Goal: Information Seeking & Learning: Learn about a topic

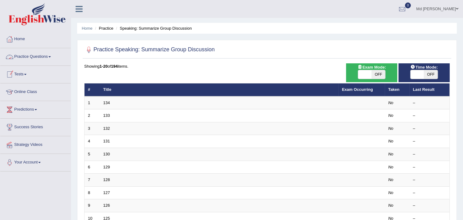
click at [27, 55] on link "Practice Questions" at bounding box center [35, 55] width 70 height 15
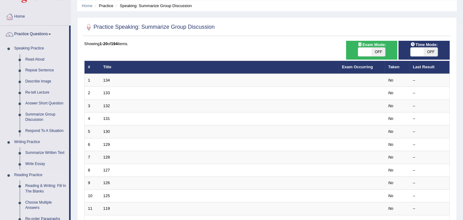
scroll to position [34, 0]
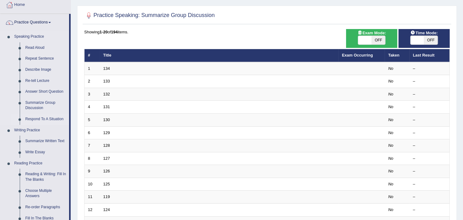
click at [37, 118] on link "Respond To A Situation" at bounding box center [46, 119] width 47 height 11
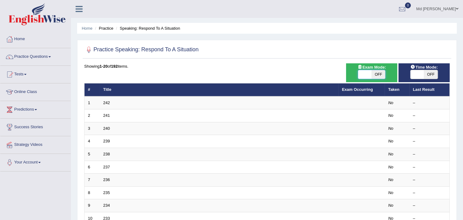
click at [367, 75] on span at bounding box center [365, 74] width 14 height 9
checkbox input "true"
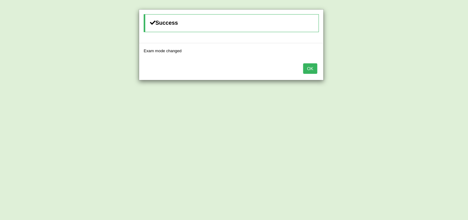
click at [307, 68] on button "OK" at bounding box center [310, 68] width 14 height 10
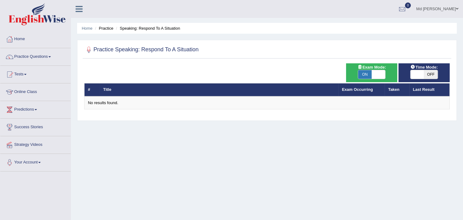
click at [427, 76] on span "OFF" at bounding box center [431, 74] width 14 height 9
checkbox input "true"
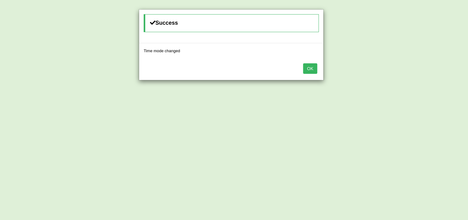
click at [309, 68] on button "OK" at bounding box center [310, 68] width 14 height 10
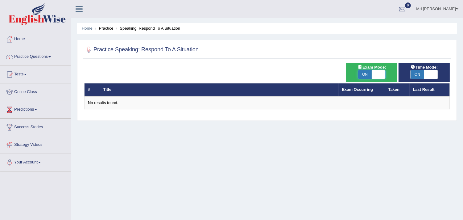
click at [379, 73] on span at bounding box center [379, 74] width 14 height 9
checkbox input "false"
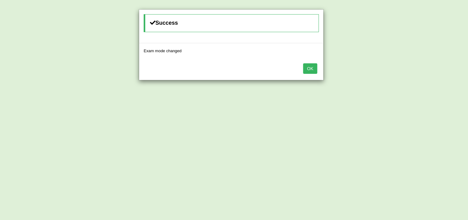
click at [312, 69] on button "OK" at bounding box center [310, 68] width 14 height 10
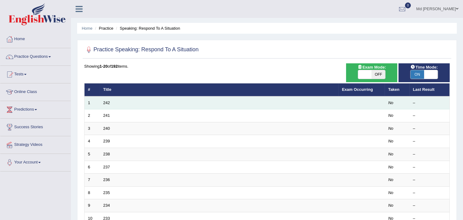
click at [392, 99] on td "No" at bounding box center [397, 102] width 25 height 13
click at [99, 100] on td "1" at bounding box center [92, 102] width 15 height 13
click at [113, 106] on td "242" at bounding box center [219, 102] width 239 height 13
click at [97, 103] on td "1" at bounding box center [92, 102] width 15 height 13
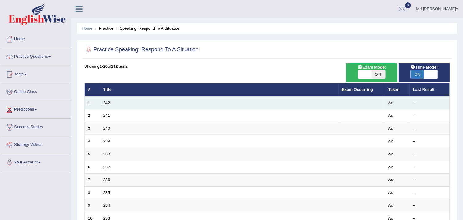
click at [97, 103] on td "1" at bounding box center [92, 102] width 15 height 13
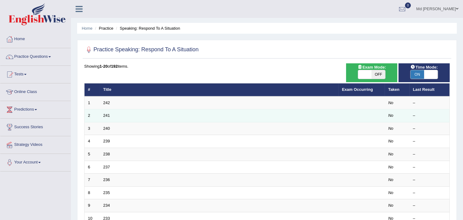
click at [131, 118] on td "241" at bounding box center [219, 115] width 239 height 13
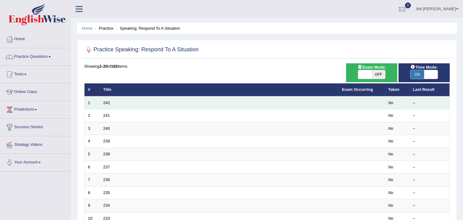
click at [119, 102] on td "242" at bounding box center [219, 102] width 239 height 13
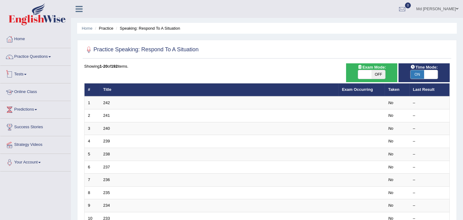
click at [34, 91] on link "Online Class" at bounding box center [35, 90] width 70 height 15
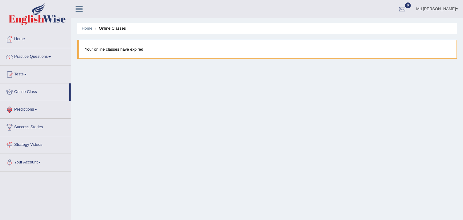
click at [44, 109] on link "Predictions" at bounding box center [35, 108] width 70 height 15
click at [34, 125] on link "Latest Predictions" at bounding box center [40, 123] width 58 height 11
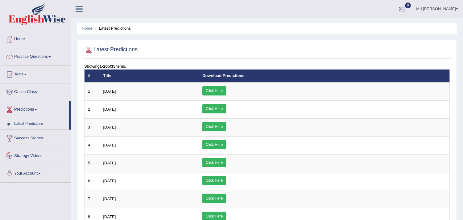
click at [42, 153] on link "Strategy Videos" at bounding box center [35, 154] width 70 height 15
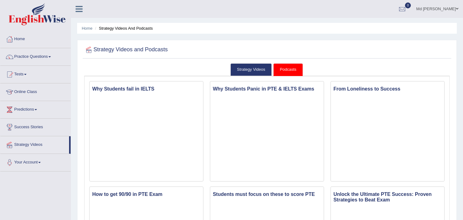
click at [27, 74] on span at bounding box center [25, 74] width 2 height 1
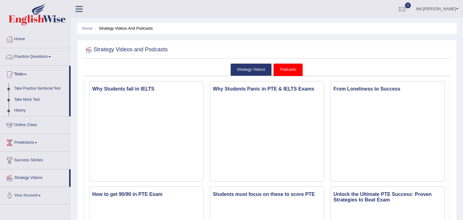
click at [48, 56] on link "Practice Questions" at bounding box center [35, 55] width 70 height 15
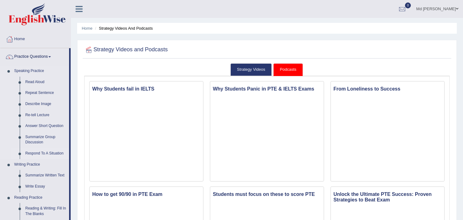
click at [39, 152] on link "Respond To A Situation" at bounding box center [46, 153] width 47 height 11
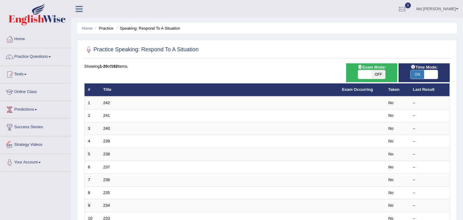
click at [117, 100] on td "242" at bounding box center [219, 102] width 239 height 13
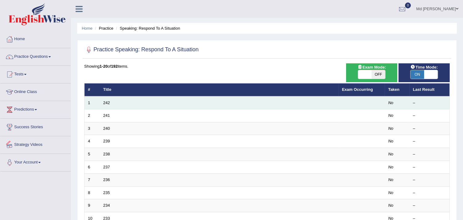
drag, startPoint x: 0, startPoint y: 0, endPoint x: 117, endPoint y: 100, distance: 153.8
click at [117, 100] on td "242" at bounding box center [219, 102] width 239 height 13
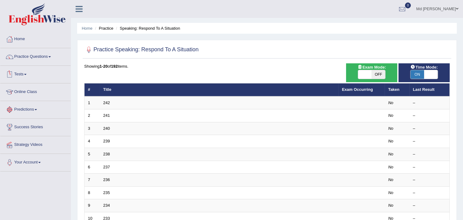
click at [28, 108] on link "Predictions" at bounding box center [35, 108] width 70 height 15
click at [23, 56] on link "Practice Questions" at bounding box center [35, 55] width 70 height 15
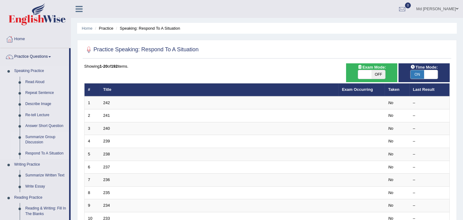
click at [35, 139] on link "Summarize Group Discussion" at bounding box center [46, 139] width 47 height 16
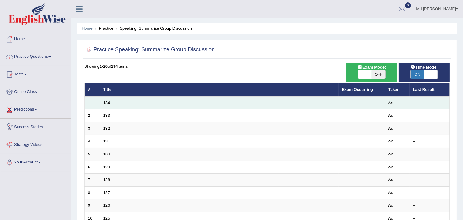
click at [115, 104] on td "134" at bounding box center [219, 102] width 239 height 13
